Goal: Task Accomplishment & Management: Manage account settings

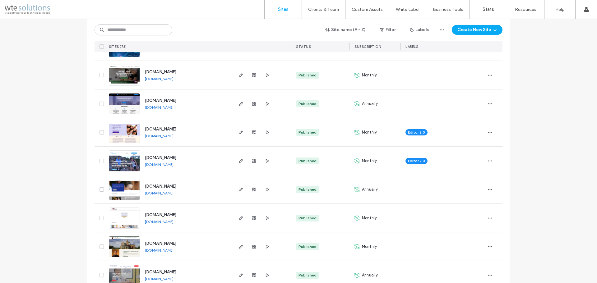
scroll to position [1275, 0]
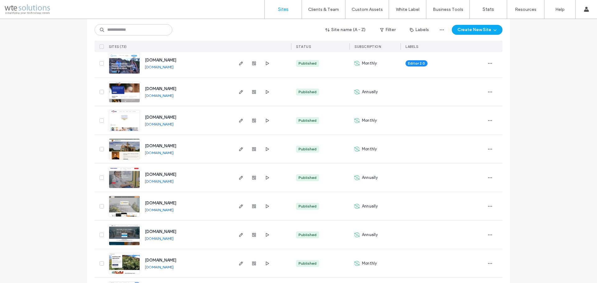
click at [173, 68] on link "www.endgameagents.com" at bounding box center [159, 67] width 29 height 5
click at [237, 65] on span "button" at bounding box center [240, 63] width 7 height 7
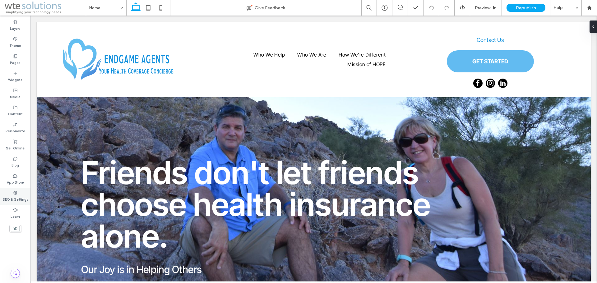
click at [16, 191] on icon at bounding box center [15, 193] width 5 height 5
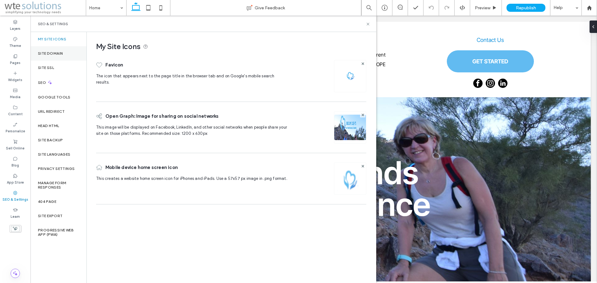
click at [51, 53] on label "Site Domain" at bounding box center [50, 53] width 25 height 4
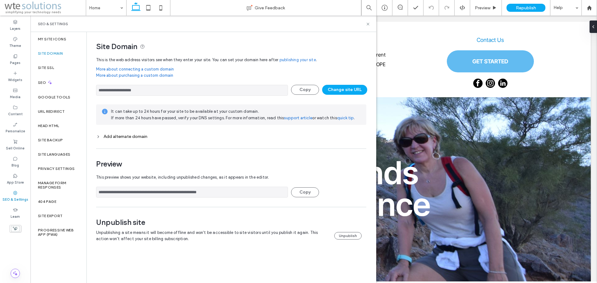
click at [99, 136] on icon at bounding box center [98, 137] width 4 height 4
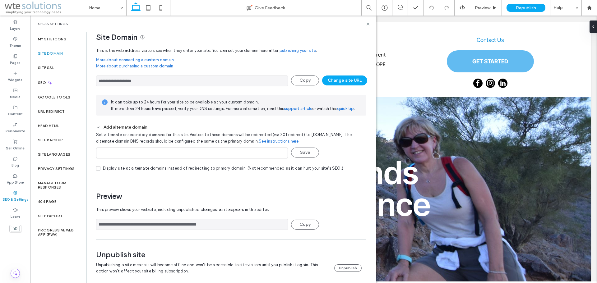
scroll to position [14, 0]
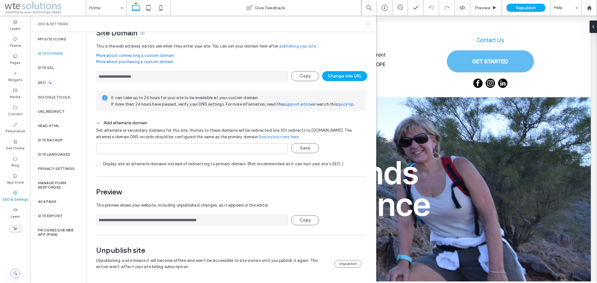
click at [366, 23] on icon at bounding box center [368, 24] width 5 height 5
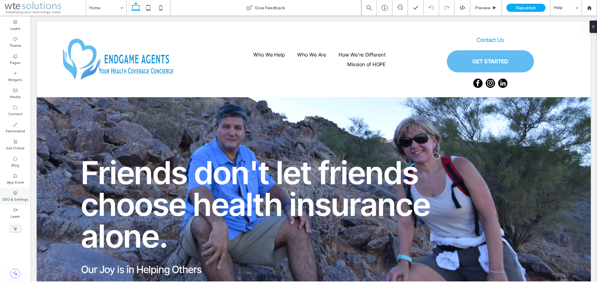
click at [10, 196] on label "SEO & Settings" at bounding box center [15, 199] width 26 height 7
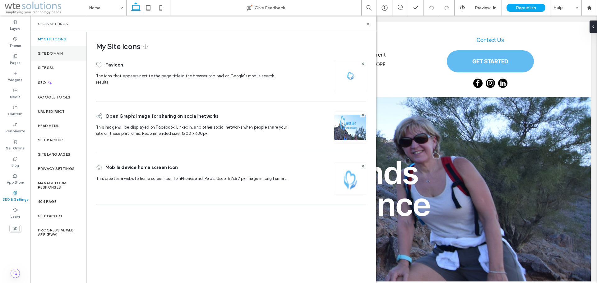
click at [54, 50] on div "Site Domain" at bounding box center [58, 53] width 56 height 14
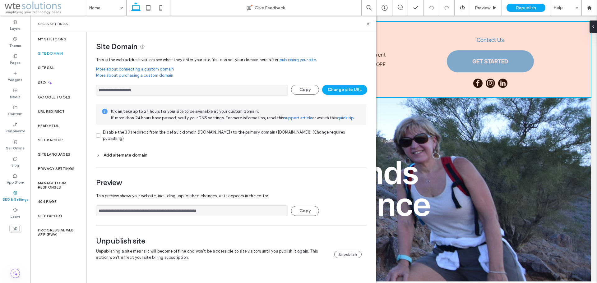
click at [564, 84] on div at bounding box center [314, 60] width 554 height 76
